Goal: Task Accomplishment & Management: Use online tool/utility

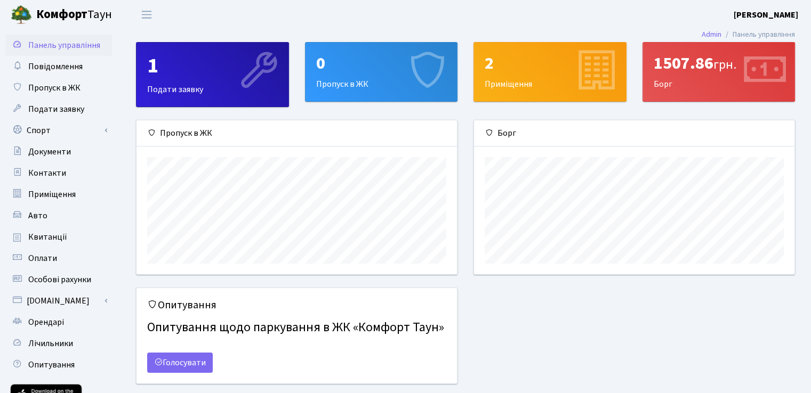
scroll to position [154, 320]
click at [62, 133] on link "Спорт" at bounding box center [58, 130] width 107 height 21
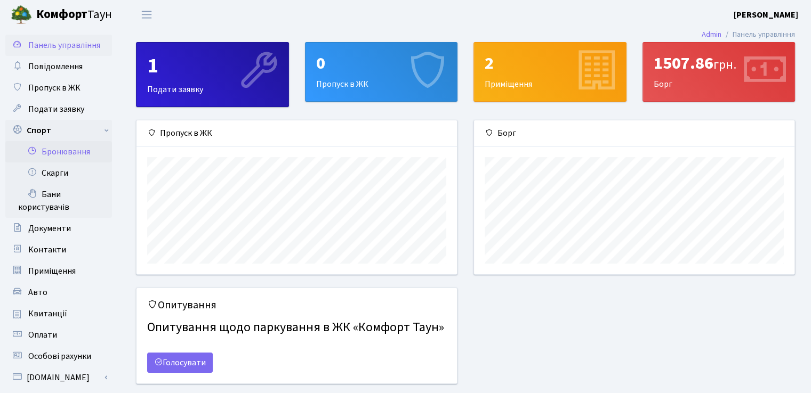
click at [63, 154] on link "Бронювання" at bounding box center [58, 151] width 107 height 21
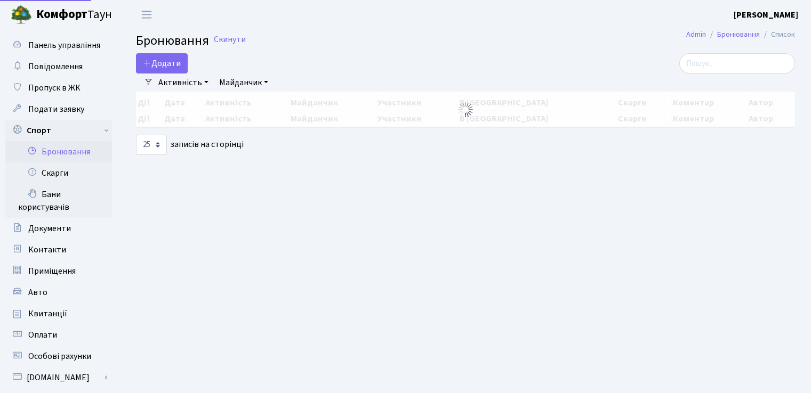
select select "25"
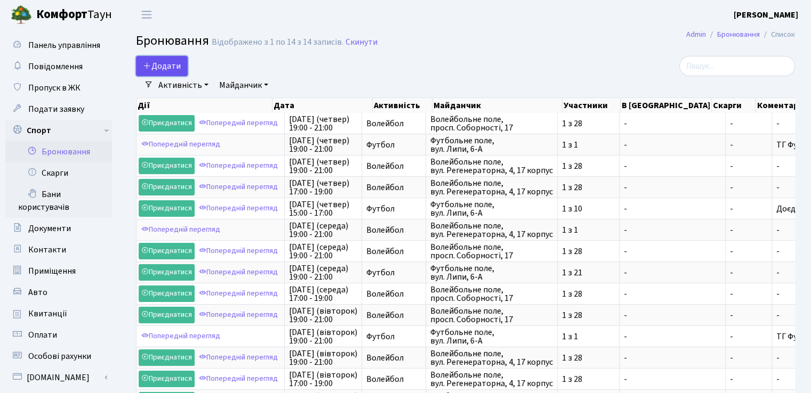
click at [178, 61] on button "Додати" at bounding box center [162, 66] width 52 height 20
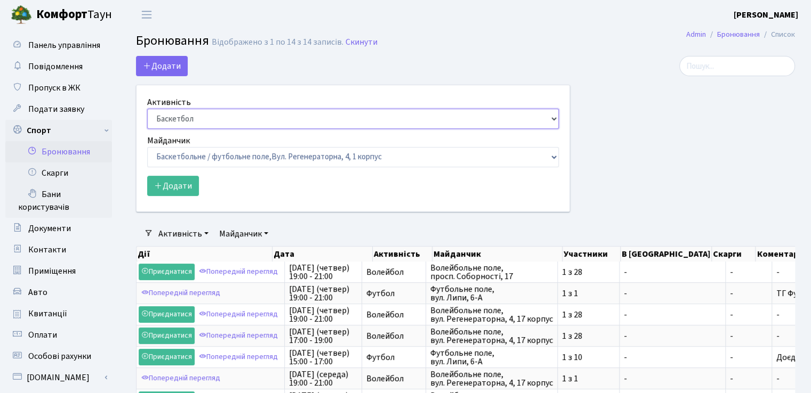
click at [231, 126] on select "Баскетбол Волейбол Йога Катання на роликах Настільний теніс Теніс Футбол Фітнес" at bounding box center [352, 119] width 411 height 20
select select "1"
click at [147, 109] on select "Баскетбол Волейбол Йога Катання на роликах Настільний теніс Теніс Футбол Фітнес" at bounding box center [352, 119] width 411 height 20
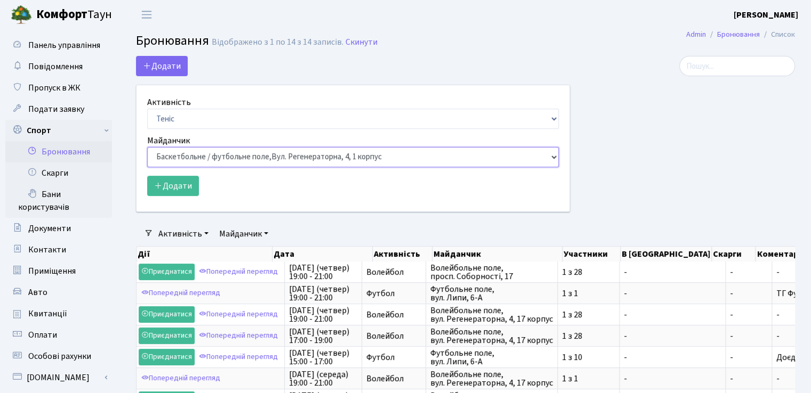
click at [200, 163] on select "Баскетбольне / футбольне поле, Вул. Регенераторна, 4, 1 корпус Баскетбольне пол…" at bounding box center [352, 157] width 411 height 20
click at [631, 98] on div at bounding box center [690, 140] width 225 height 169
